Goal: Complete application form: Complete application form

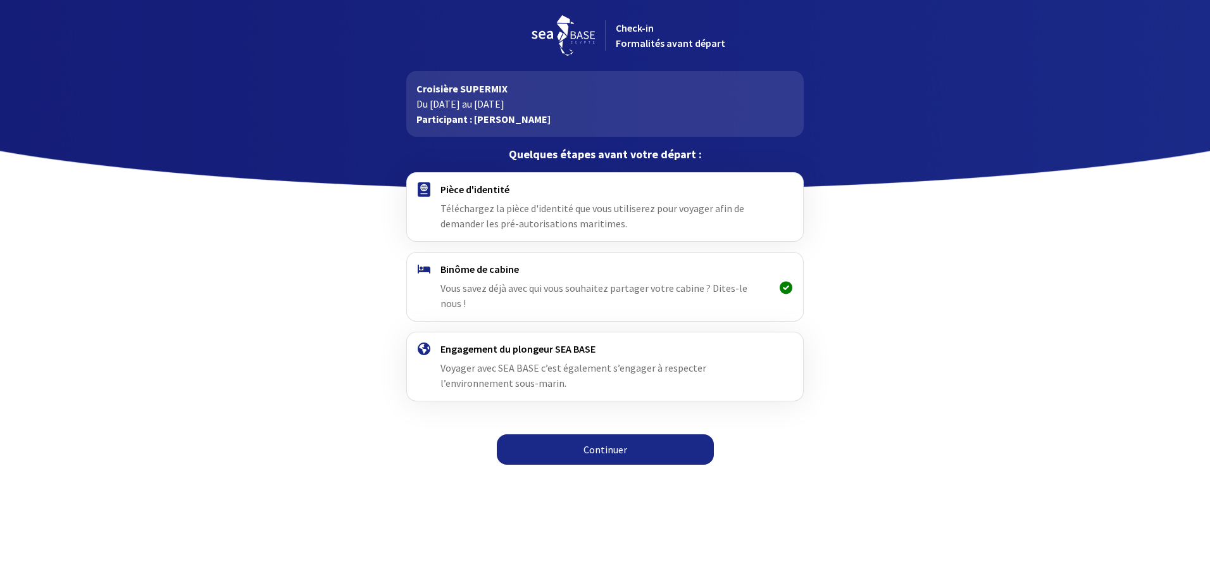
click at [597, 442] on link "Continuer" at bounding box center [605, 449] width 217 height 30
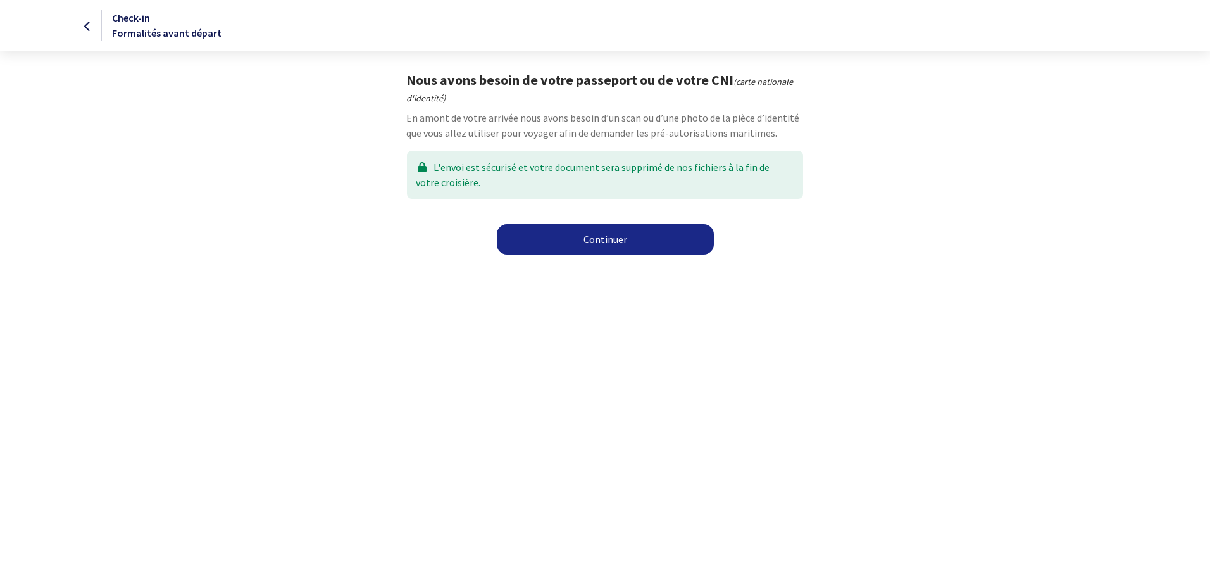
click at [608, 240] on link "Continuer" at bounding box center [605, 239] width 217 height 30
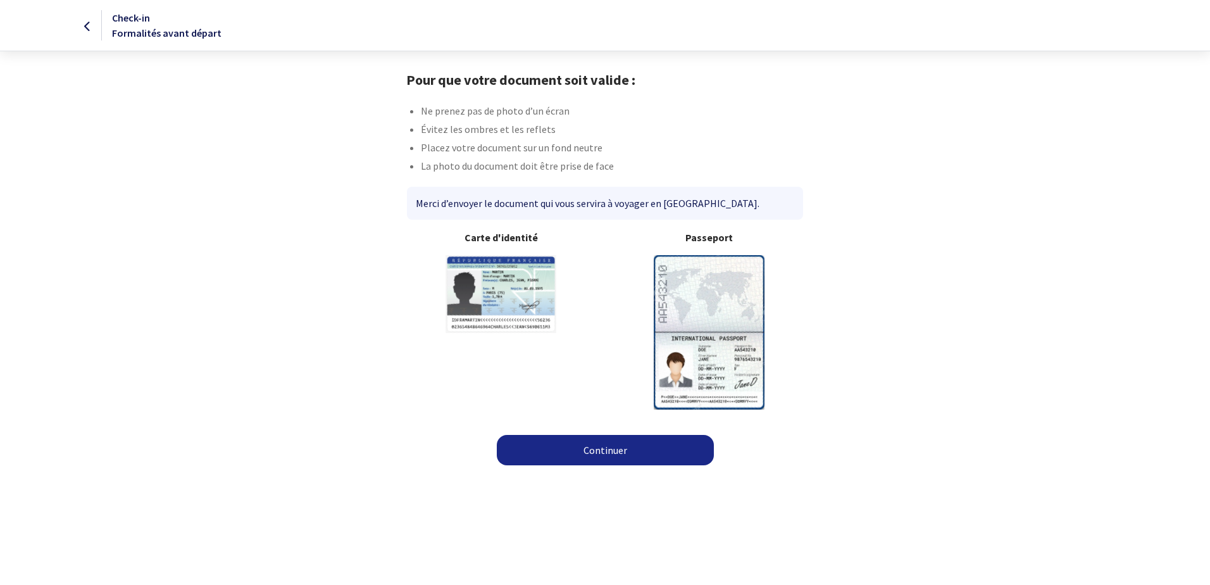
click at [730, 320] on img at bounding box center [709, 332] width 111 height 154
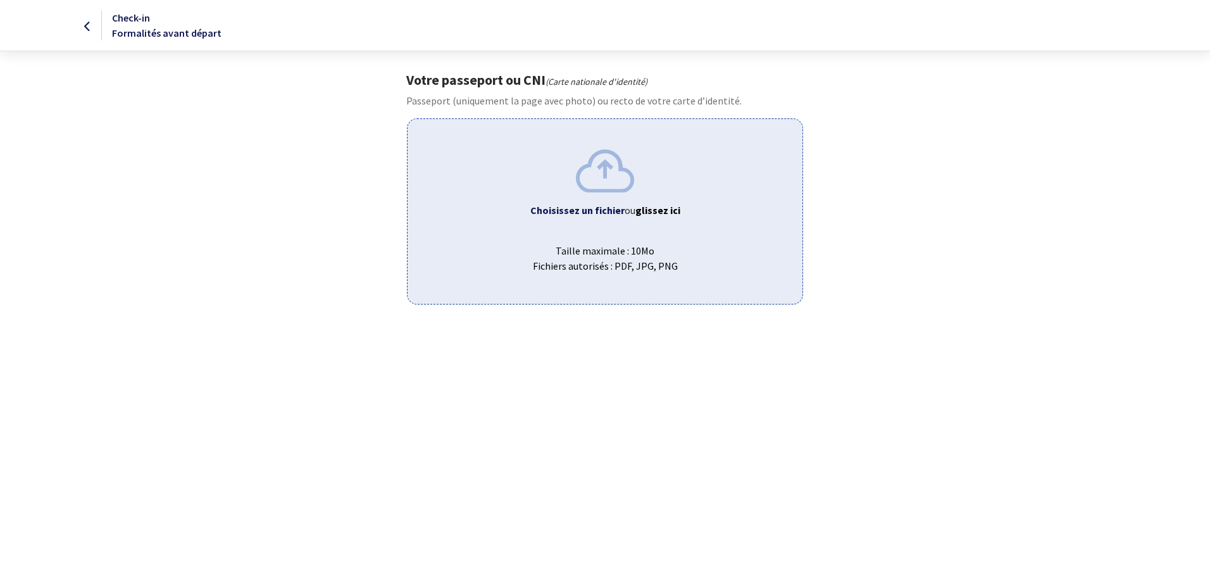
click at [628, 204] on span "ou glissez ici" at bounding box center [653, 210] width 56 height 13
click at [640, 208] on b "glissez ici" at bounding box center [657, 210] width 45 height 13
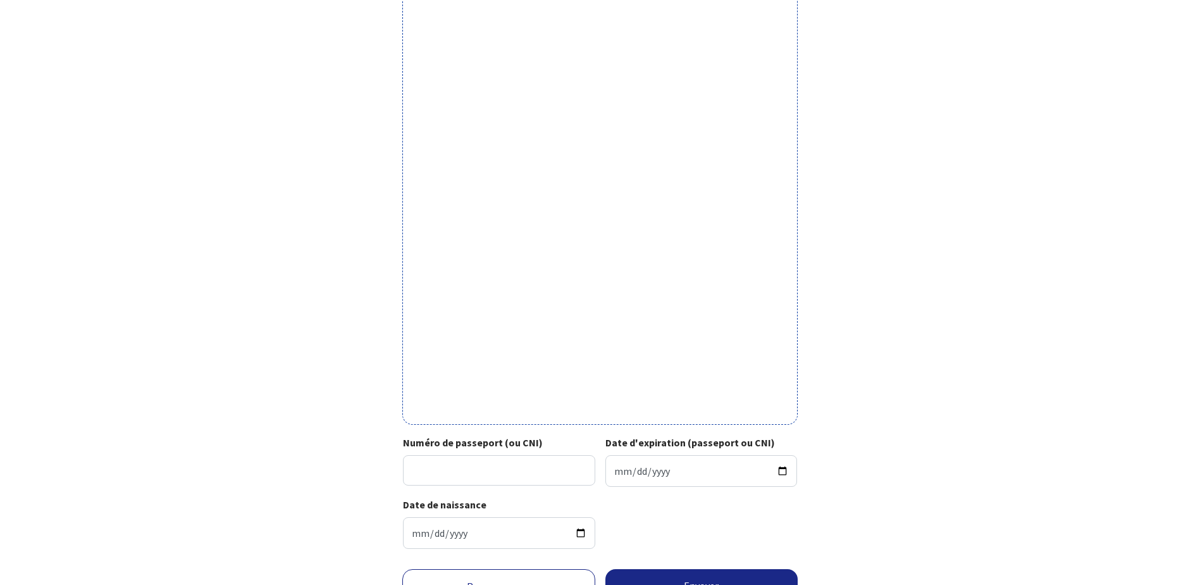
scroll to position [269, 0]
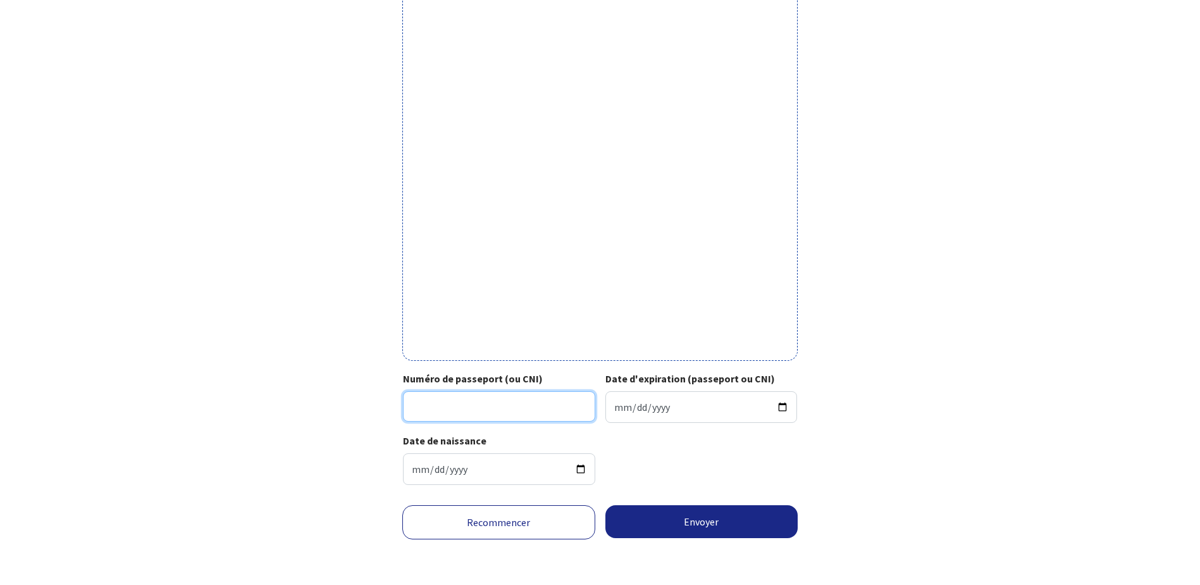
click at [522, 406] on input "Numéro de passeport (ou CNI)" at bounding box center [499, 406] width 192 height 30
click at [537, 404] on input "Numéro de passeport (ou CNI)" at bounding box center [499, 406] width 192 height 30
type input "XOG81V98"
click at [647, 408] on input "Date d'expiration (passeport ou CNI)" at bounding box center [702, 407] width 192 height 32
click at [618, 406] on input "Date d'expiration (passeport ou CNI)" at bounding box center [702, 407] width 192 height 32
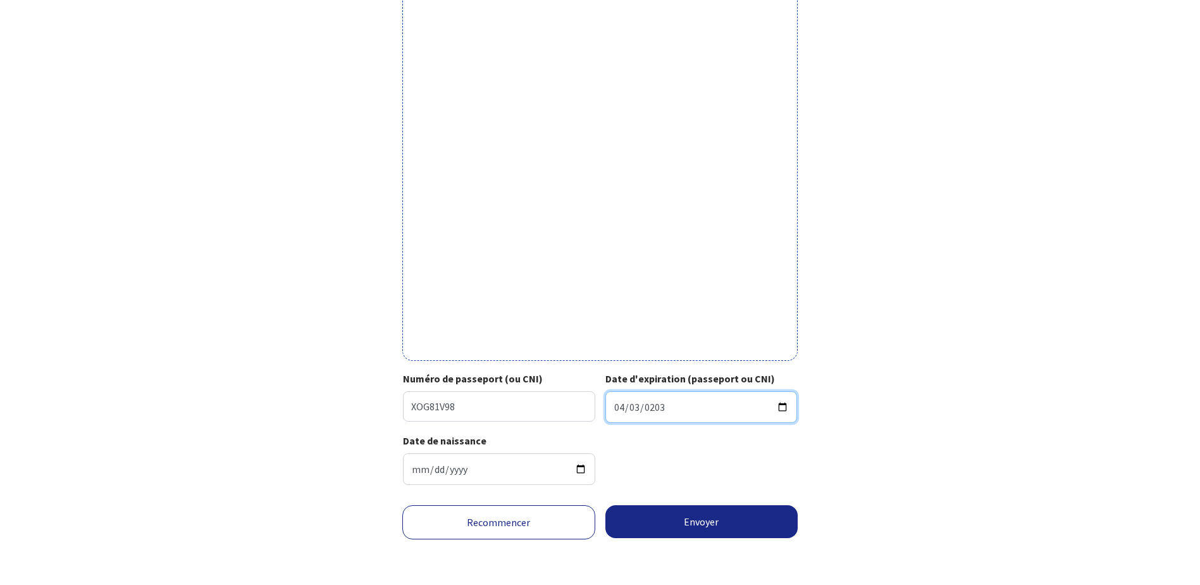
type input "2035-04-03"
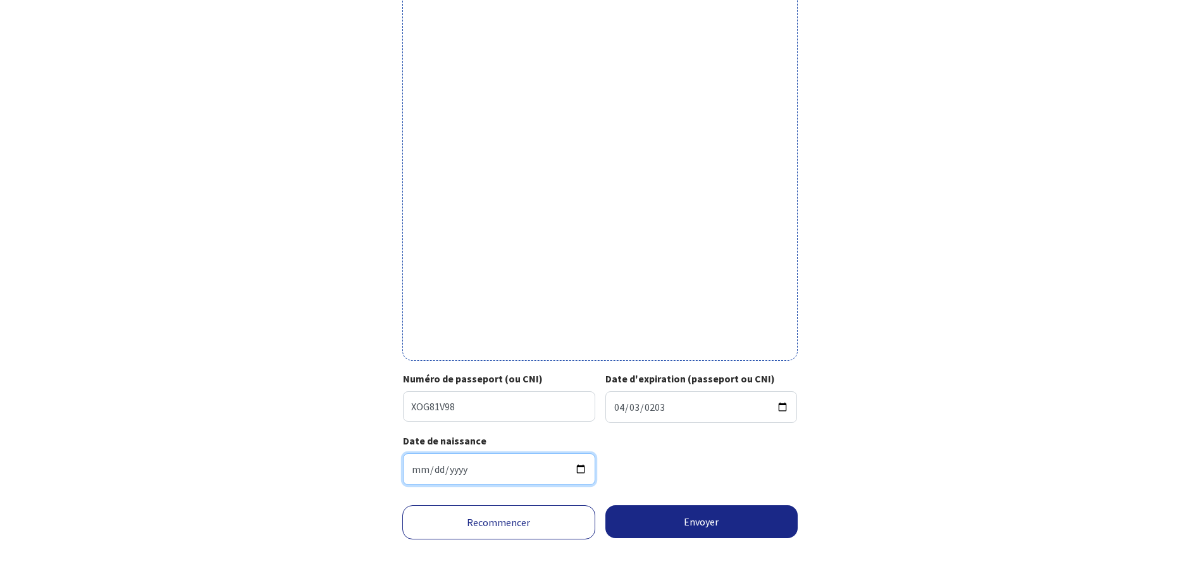
click at [506, 470] on input "1989-04-15" at bounding box center [499, 469] width 192 height 32
click at [718, 459] on div "Date de naissance 1989-04-15" at bounding box center [600, 464] width 394 height 62
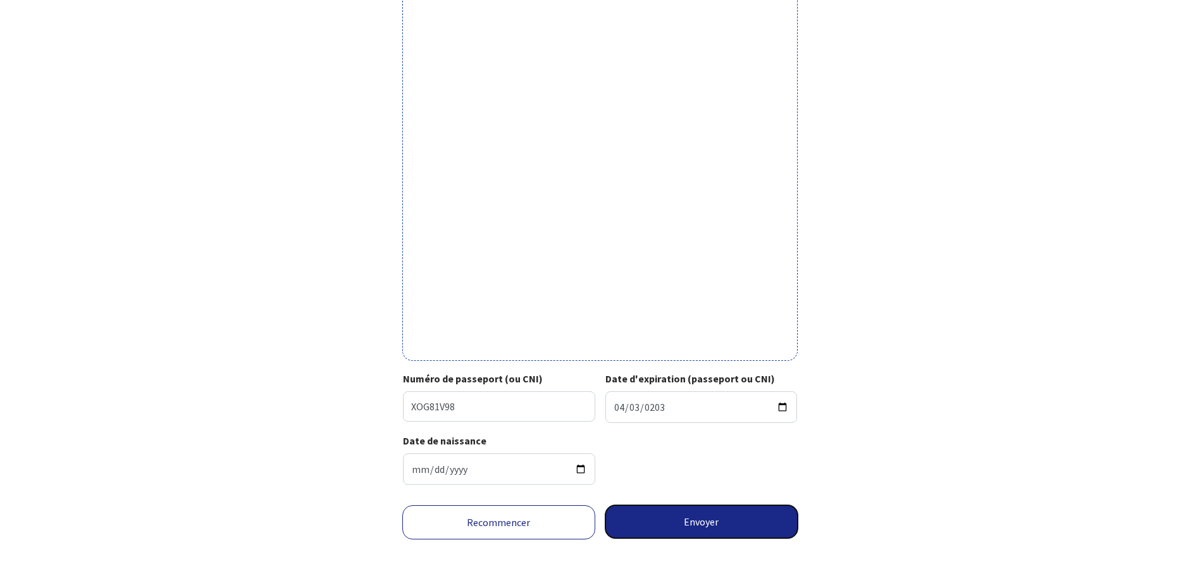
click at [729, 521] on button "Envoyer" at bounding box center [702, 521] width 193 height 33
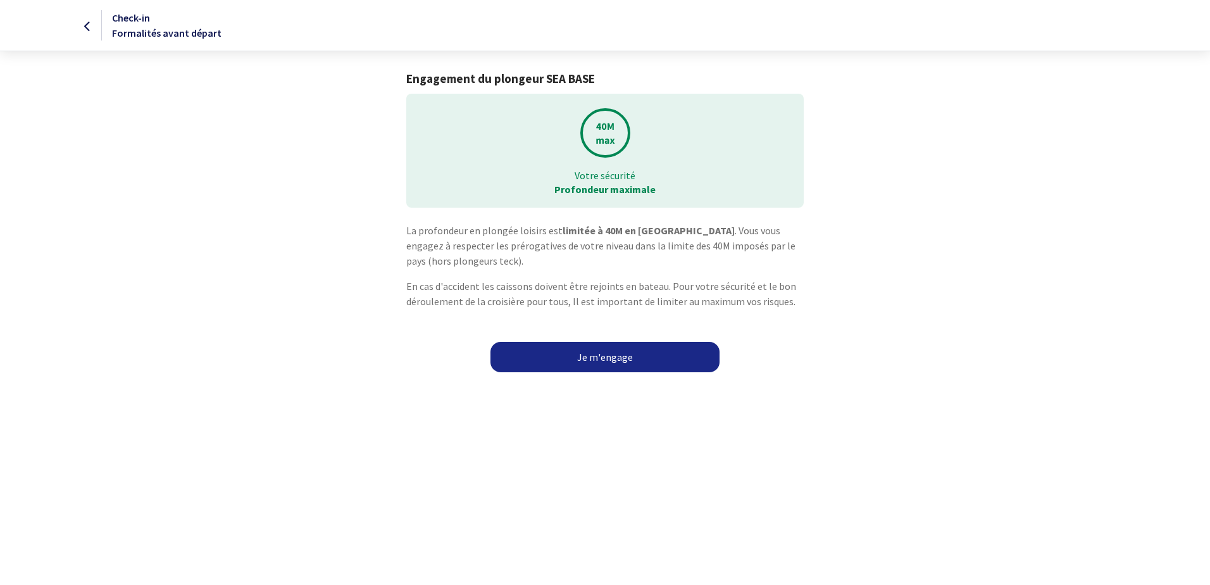
click at [628, 361] on link "Je m'engage" at bounding box center [604, 357] width 229 height 30
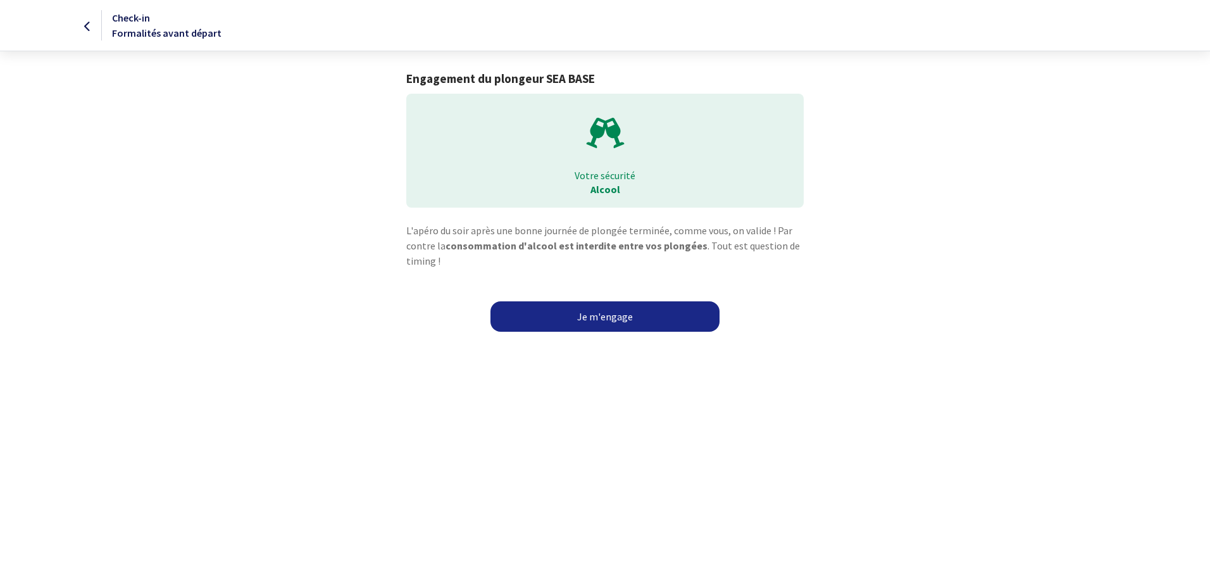
click at [613, 321] on link "Je m'engage" at bounding box center [604, 316] width 229 height 30
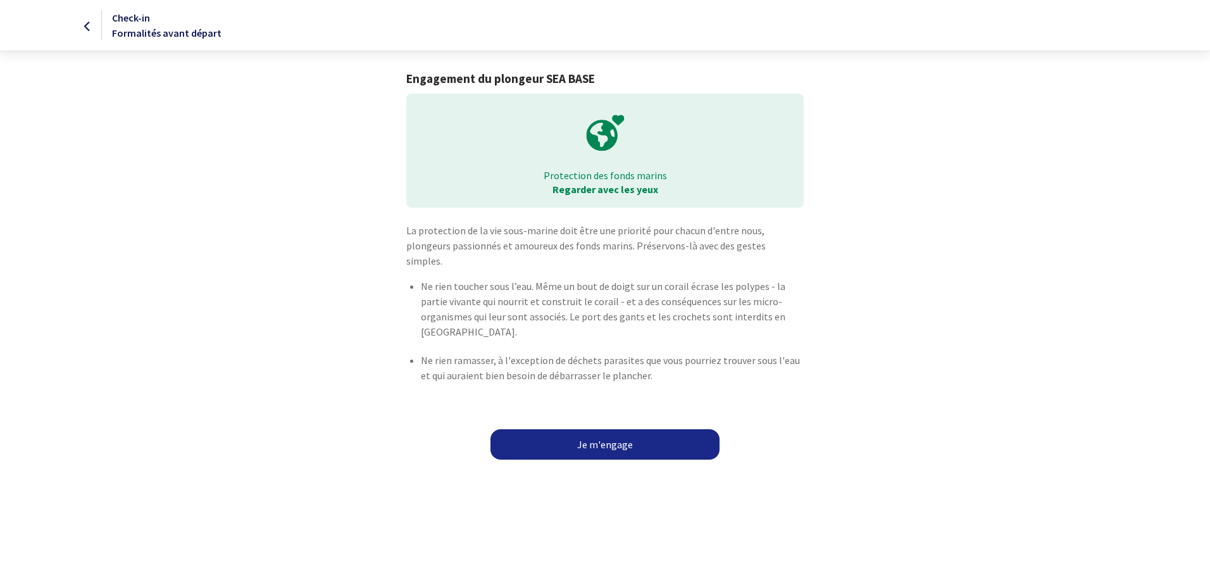
click at [608, 429] on link "Je m'engage" at bounding box center [604, 444] width 229 height 30
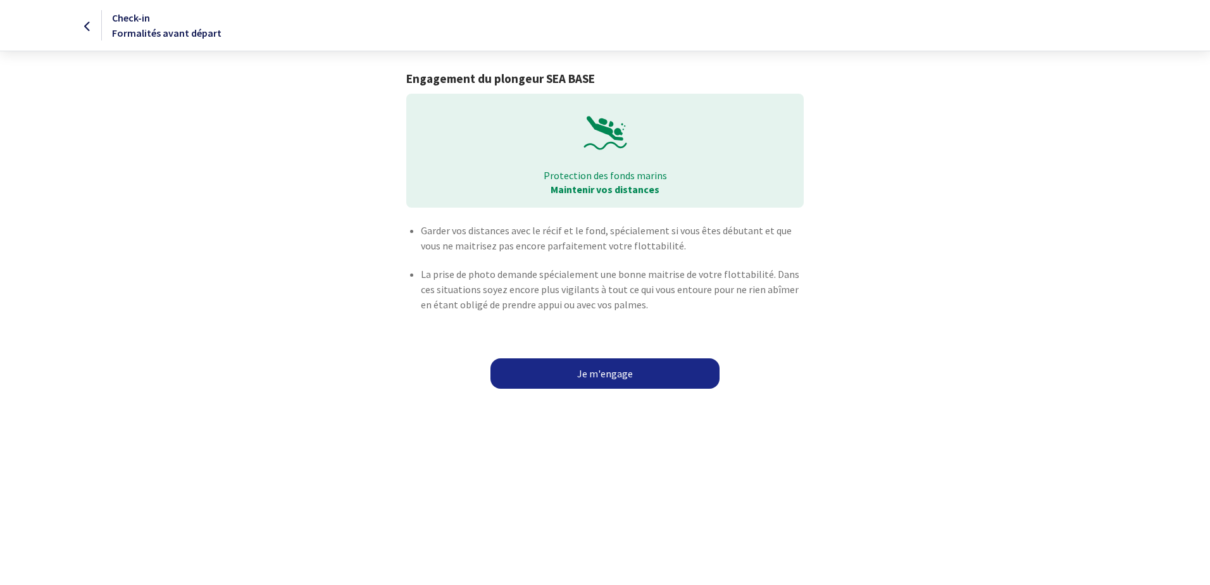
click at [616, 366] on link "Je m'engage" at bounding box center [604, 373] width 229 height 30
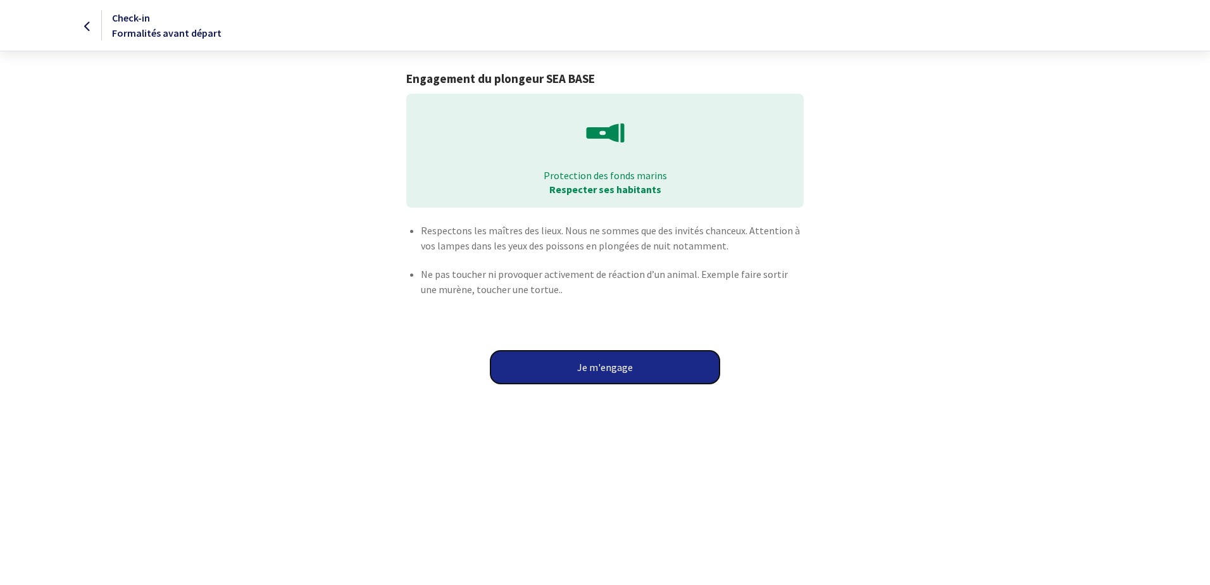
click at [617, 368] on button "Je m'engage" at bounding box center [604, 367] width 229 height 33
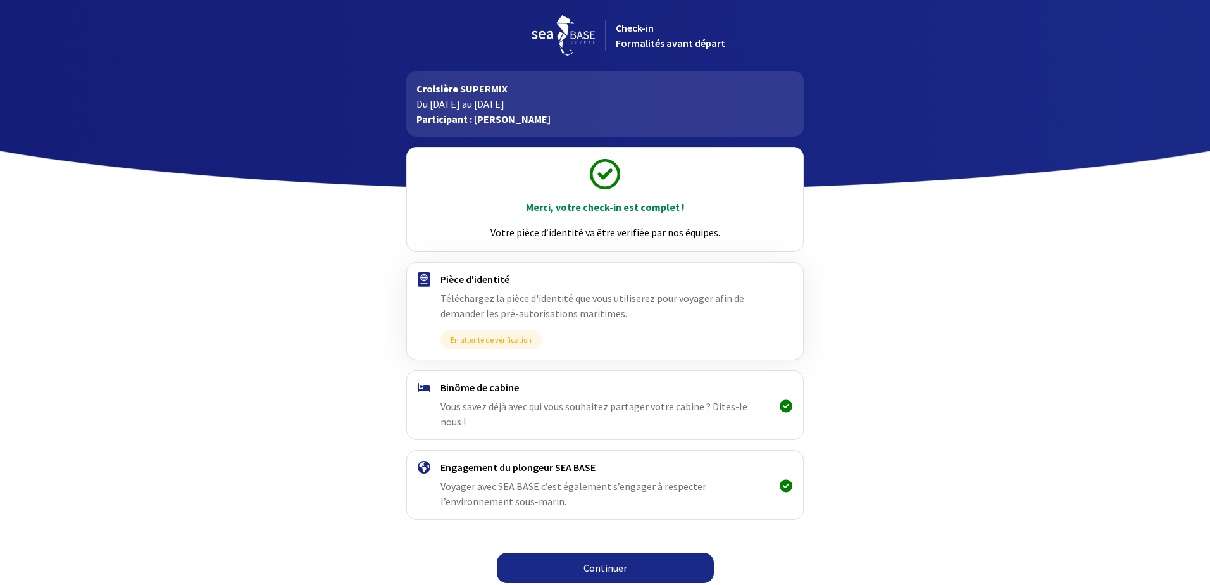
click at [529, 313] on span "Téléchargez la pièce d'identité que vous utiliserez pour voyager afin de demand…" at bounding box center [592, 306] width 304 height 28
click at [625, 295] on span "Téléchargez la pièce d'identité que vous utiliserez pour voyager afin de demand…" at bounding box center [592, 306] width 304 height 28
click at [495, 283] on h4 "Pièce d'identité" at bounding box center [604, 279] width 328 height 13
click at [626, 554] on link "Continuer" at bounding box center [605, 567] width 217 height 30
click at [595, 552] on link "Continuer" at bounding box center [605, 567] width 217 height 30
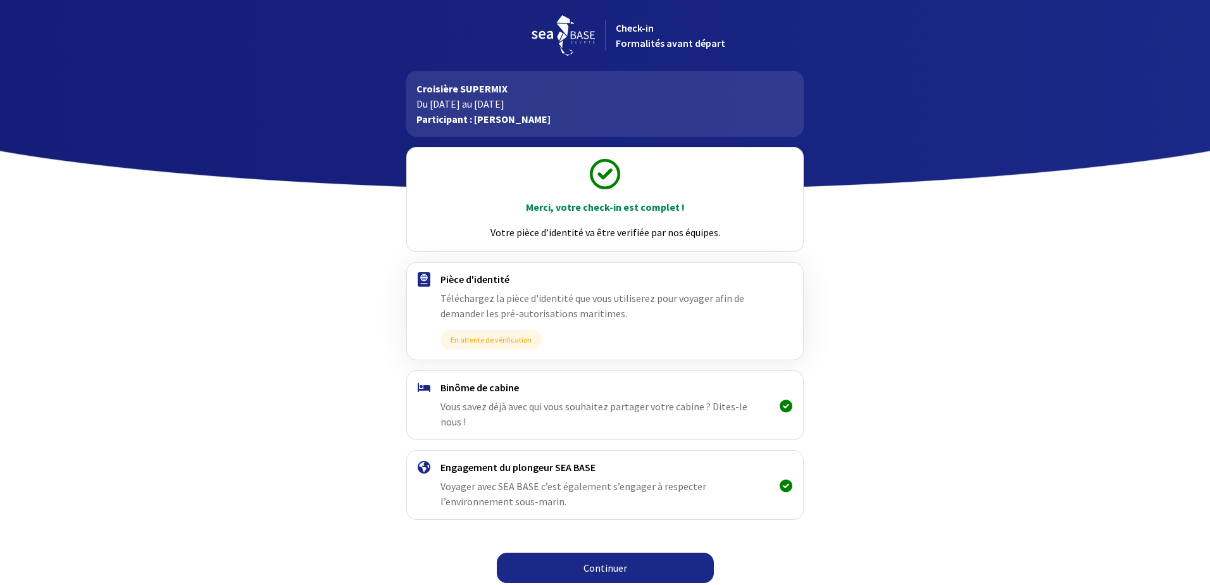
click at [467, 278] on h4 "Pièce d'identité" at bounding box center [604, 279] width 328 height 13
click at [423, 275] on img at bounding box center [424, 279] width 13 height 15
click at [580, 552] on link "Continuer" at bounding box center [605, 567] width 217 height 30
